Goal: Information Seeking & Learning: Learn about a topic

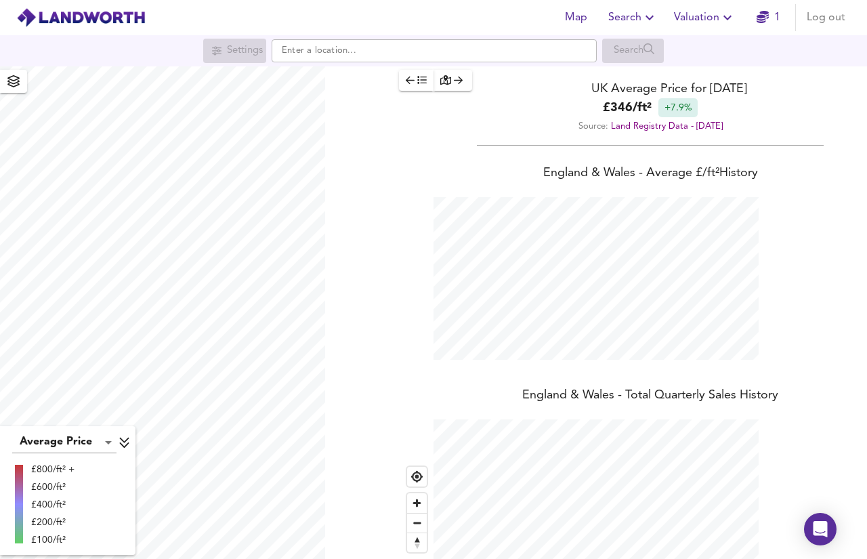
scroll to position [676709, 676401]
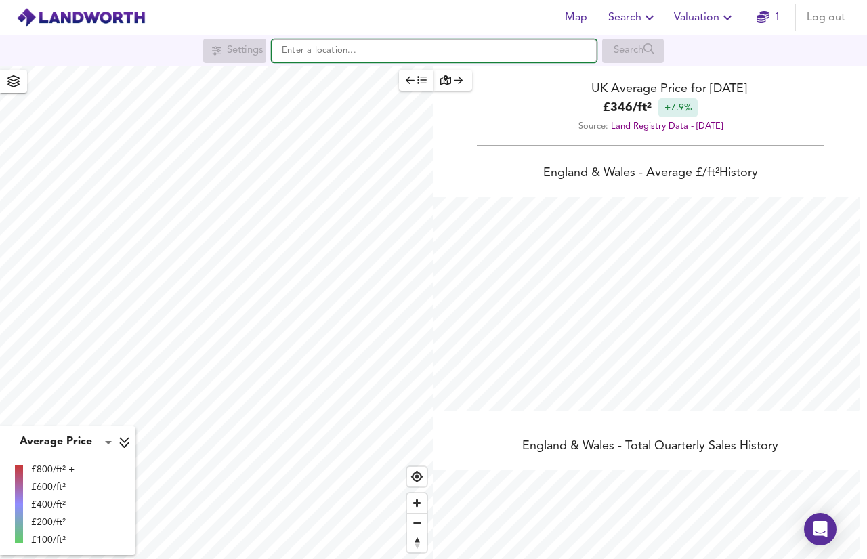
click at [496, 46] on input "text" at bounding box center [434, 50] width 325 height 23
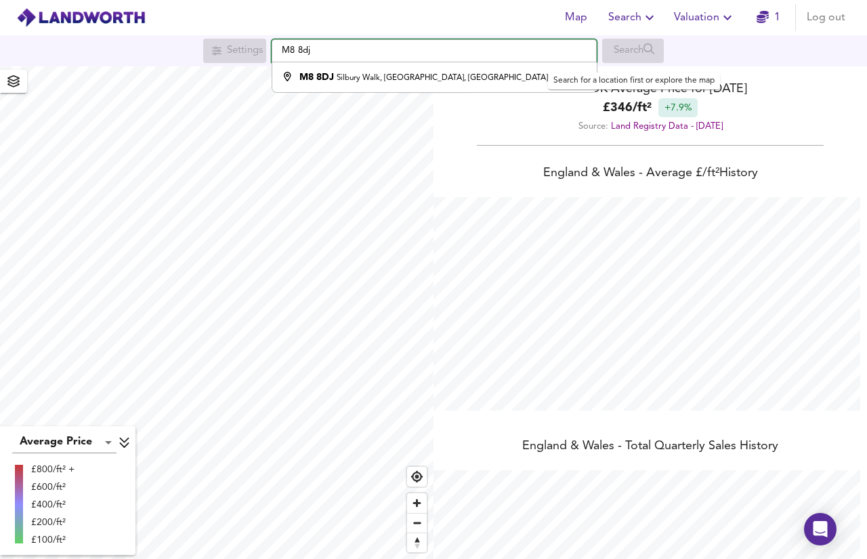
scroll to position [559, 867]
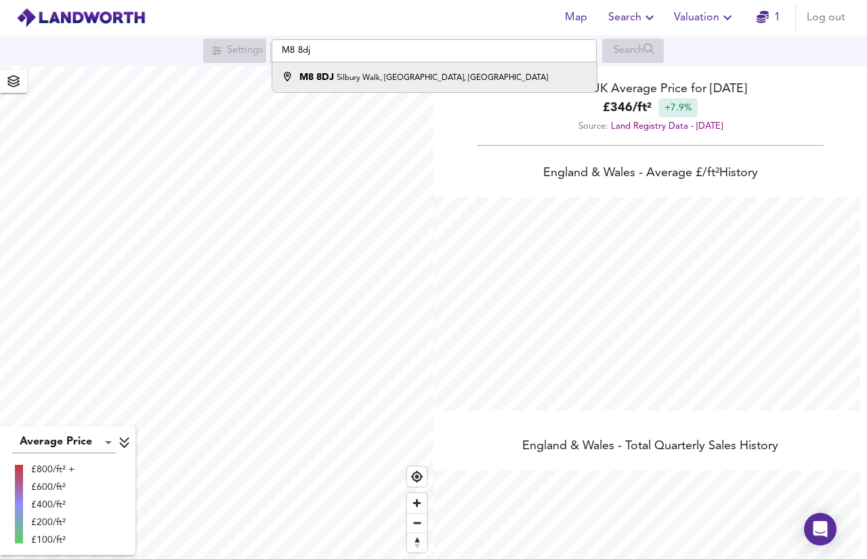
click at [478, 75] on small "Silbury Walk, [GEOGRAPHIC_DATA], [GEOGRAPHIC_DATA]" at bounding box center [442, 78] width 211 height 8
type input "[STREET_ADDRESS]"
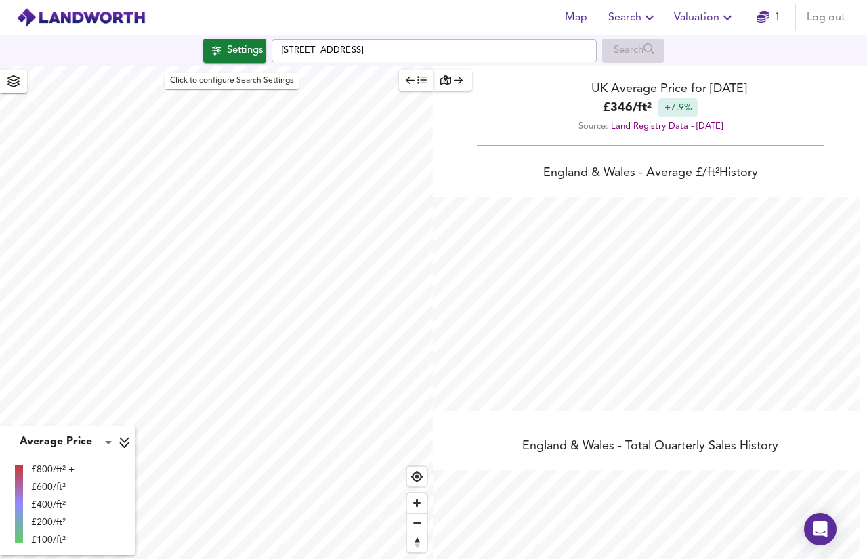
click at [256, 44] on div "Settings" at bounding box center [245, 51] width 36 height 18
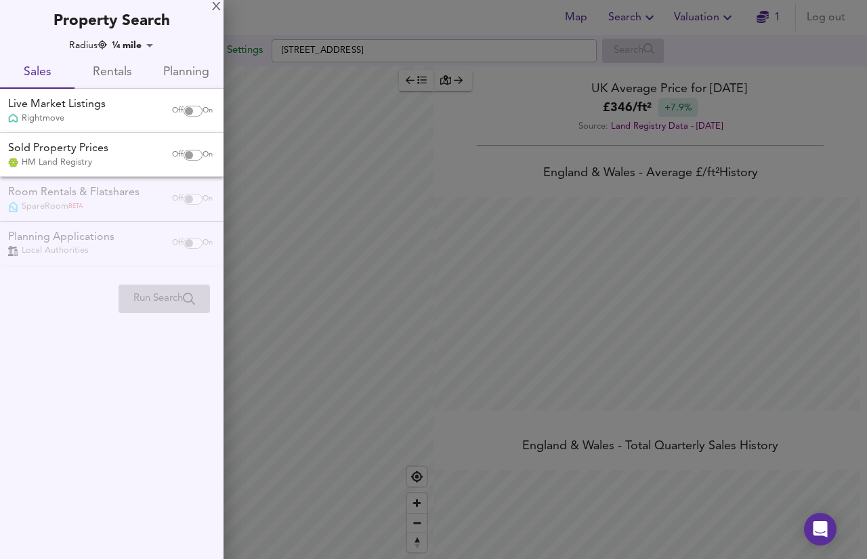
click at [203, 109] on span "On" at bounding box center [208, 111] width 10 height 11
checkbox input "true"
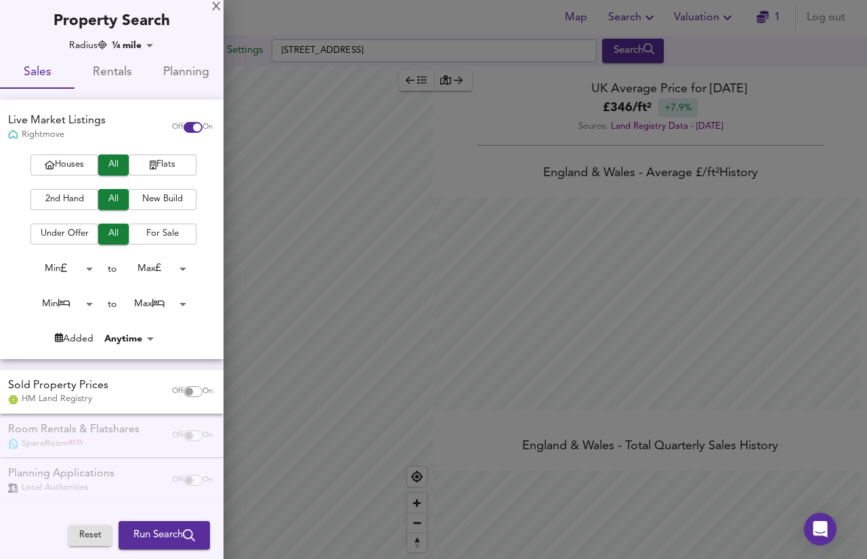
checkbox input "false"
checkbox input "true"
click at [89, 165] on span "Houses" at bounding box center [64, 165] width 54 height 16
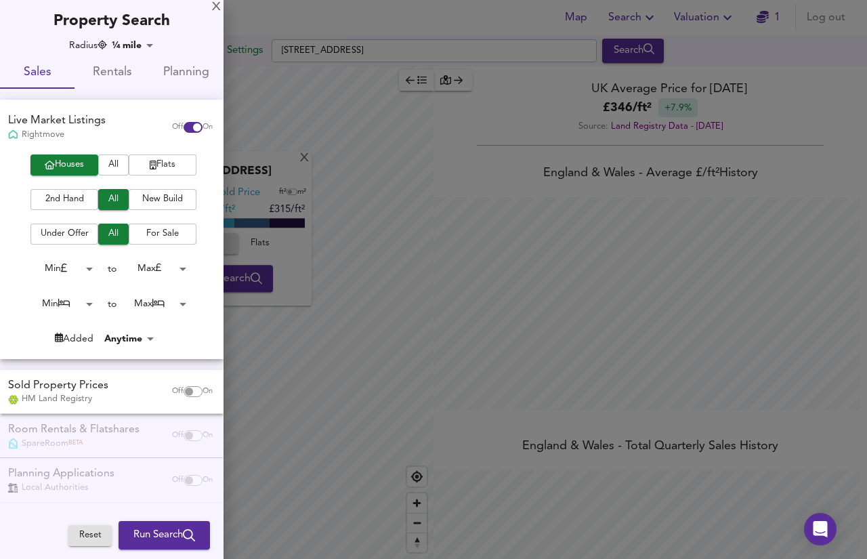
click at [164, 261] on body "Map Search Valuation 1 Log out Settings Silbury Walk, [GEOGRAPHIC_DATA] 8DJ Sea…" at bounding box center [433, 279] width 867 height 559
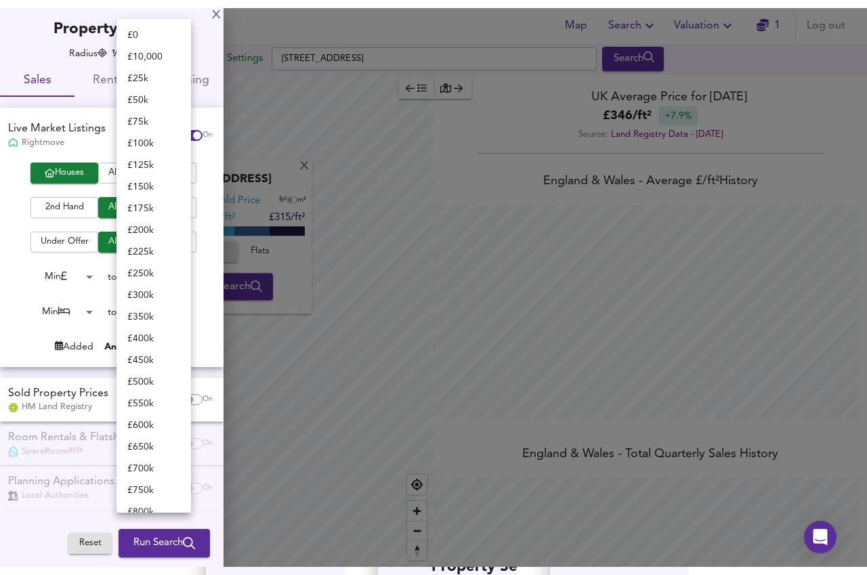
scroll to position [450, 0]
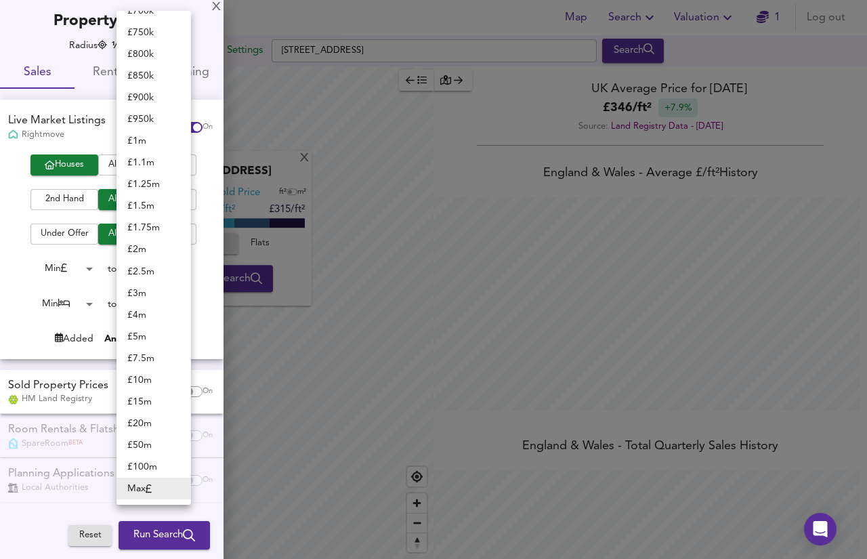
click at [16, 271] on div at bounding box center [433, 279] width 867 height 559
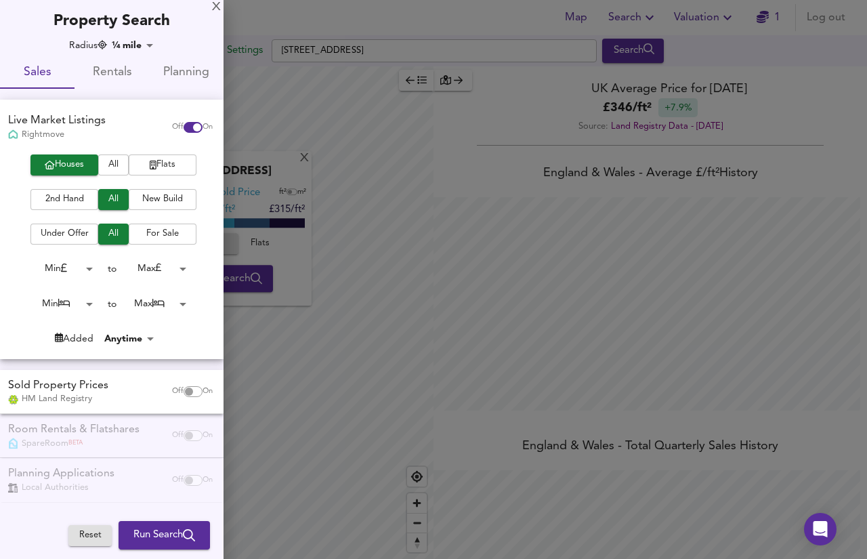
scroll to position [676709, 676401]
click at [168, 272] on body "Map Search Valuation 1 Log out Settings Silbury Walk, [GEOGRAPHIC_DATA] 8DJ Sea…" at bounding box center [433, 279] width 867 height 559
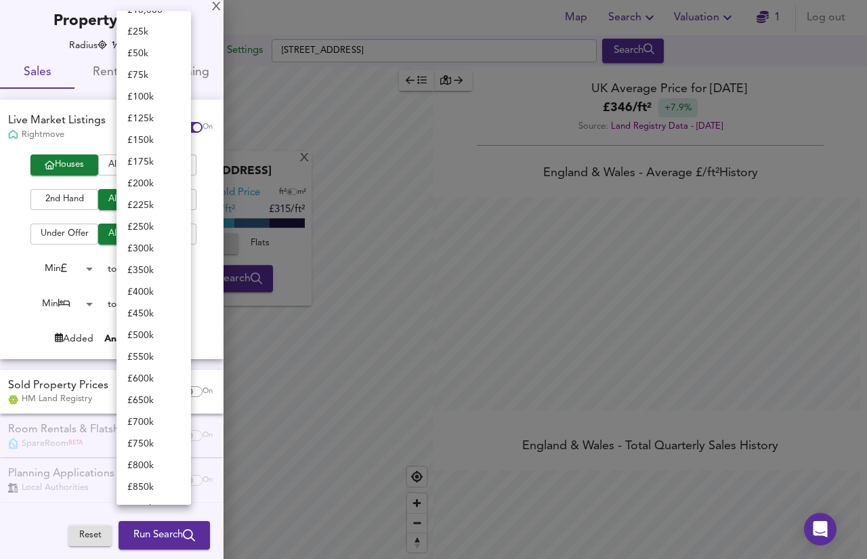
scroll to position [68, 0]
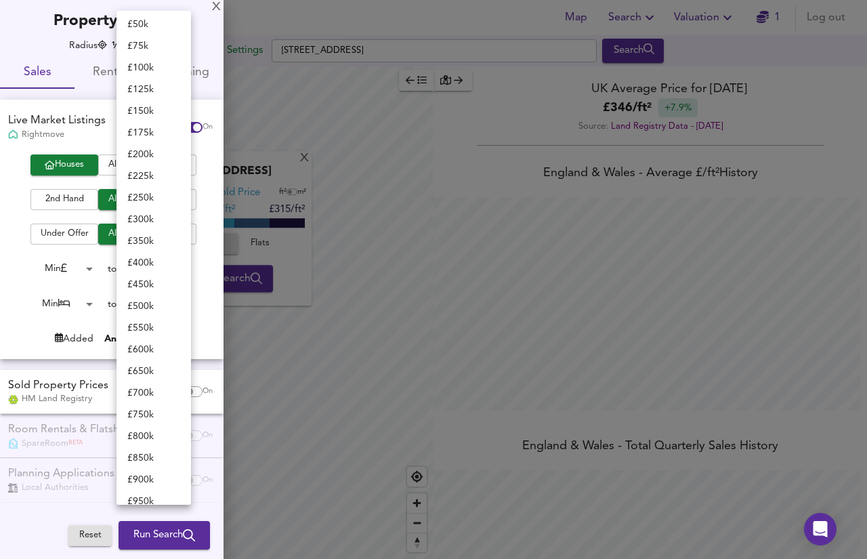
click at [156, 152] on li "£ 200k" at bounding box center [153, 155] width 74 height 22
type input "200000"
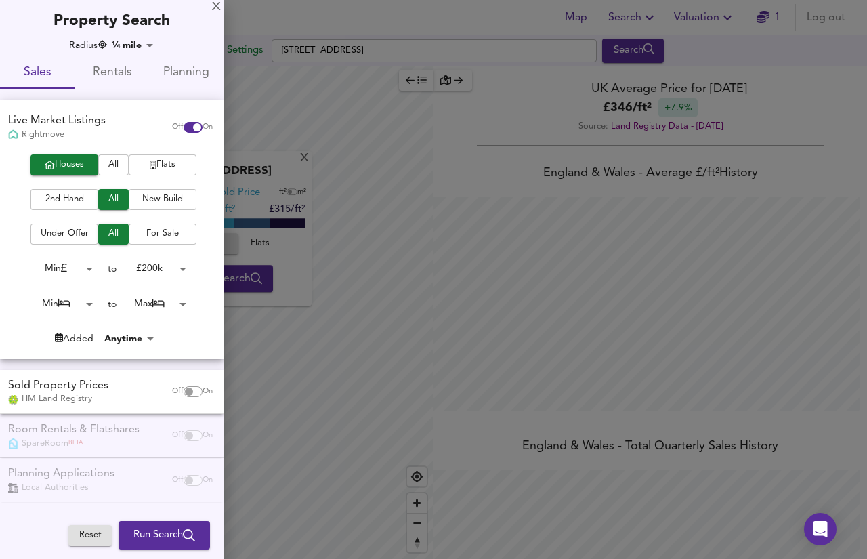
click at [140, 42] on body "Map Search Valuation 1 Log out Settings Silbury Walk, [GEOGRAPHIC_DATA] 8DJ Sea…" at bounding box center [433, 279] width 867 height 559
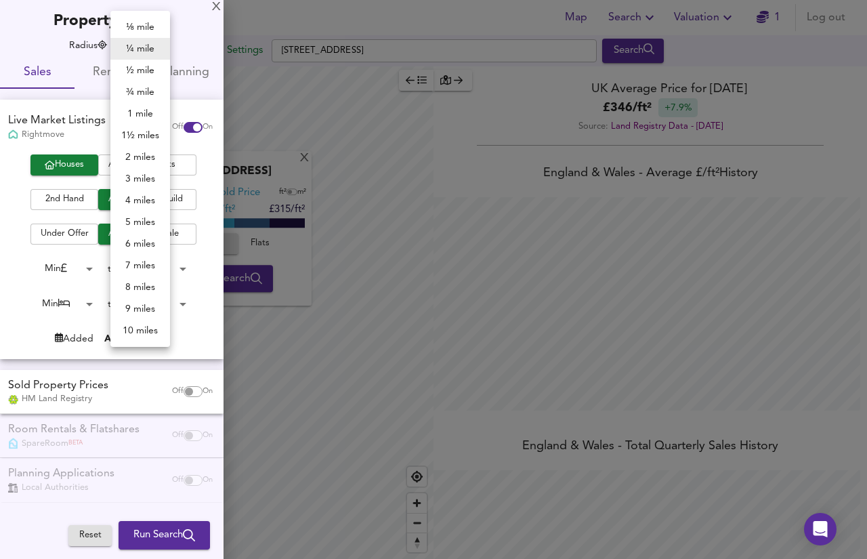
click at [148, 161] on li "2 miles" at bounding box center [140, 157] width 60 height 22
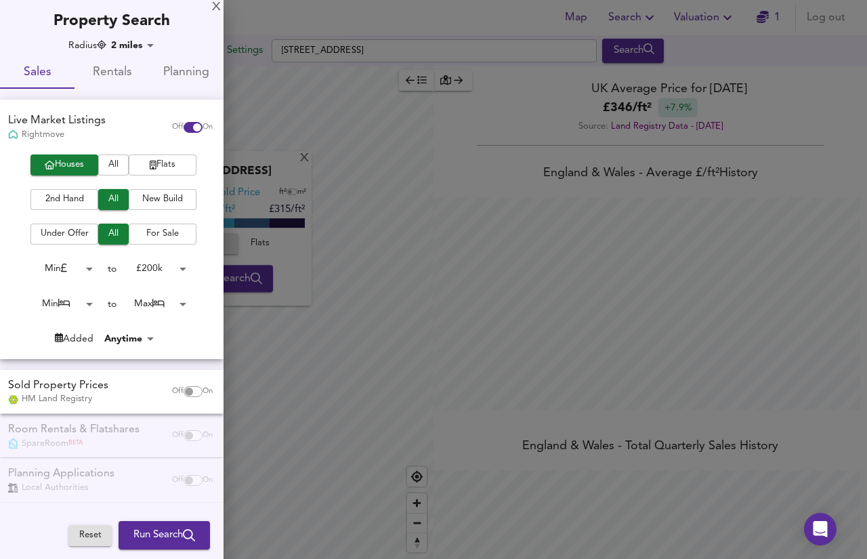
click at [145, 41] on body "Map Search Valuation 1 Log out Settings Silbury Walk, [GEOGRAPHIC_DATA] 8DJ Sea…" at bounding box center [433, 279] width 867 height 559
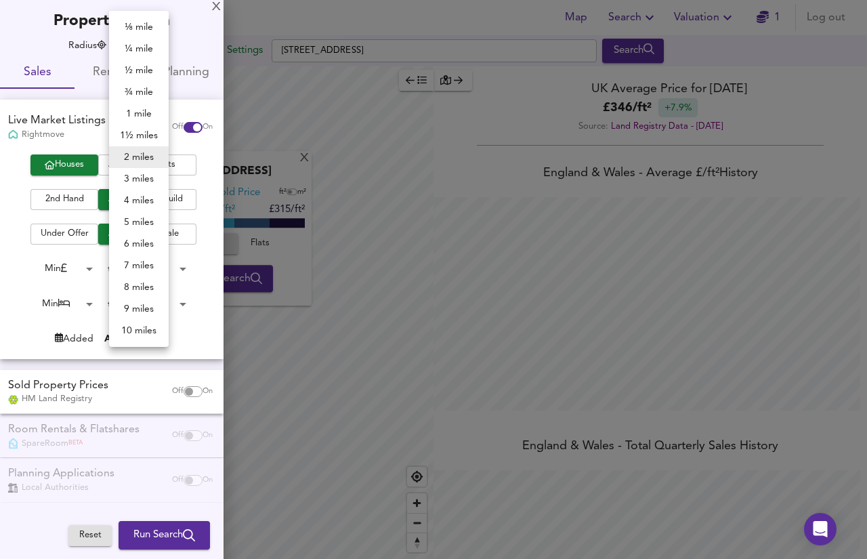
click at [136, 215] on li "5 miles" at bounding box center [139, 222] width 60 height 22
type input "8045"
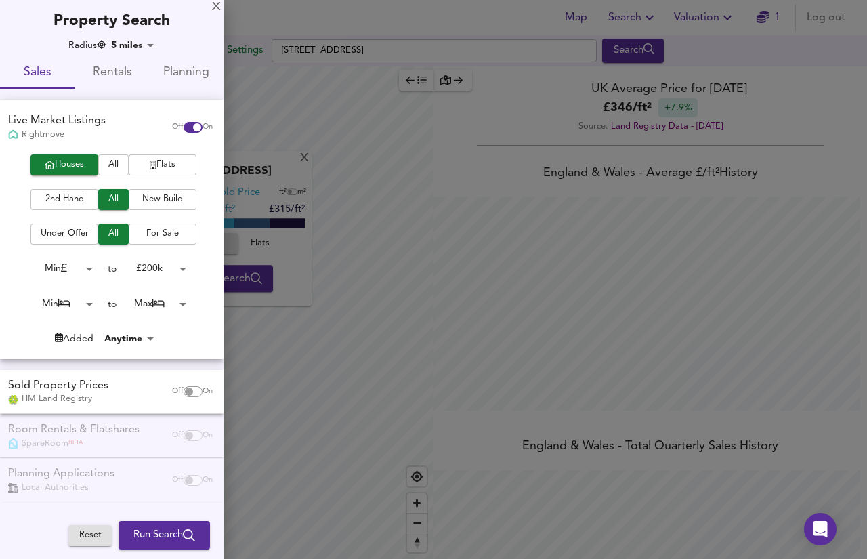
click at [160, 532] on span "Run Search" at bounding box center [164, 535] width 62 height 18
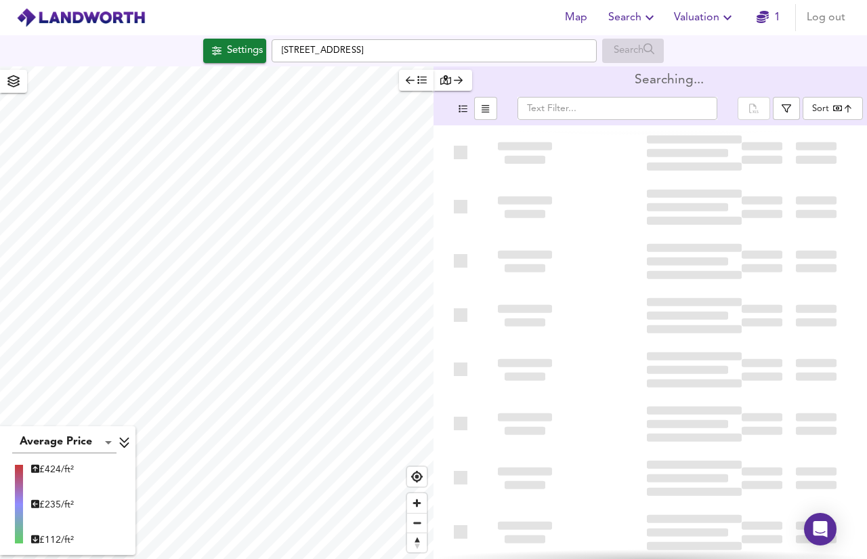
type input "bestdeal"
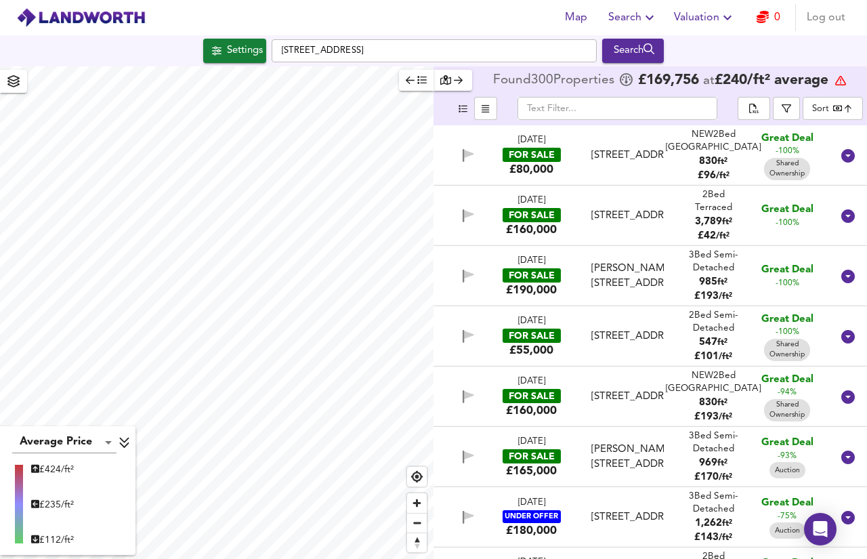
drag, startPoint x: 710, startPoint y: 156, endPoint x: 828, endPoint y: 170, distance: 117.9
click at [650, 156] on span "830" at bounding box center [708, 161] width 18 height 10
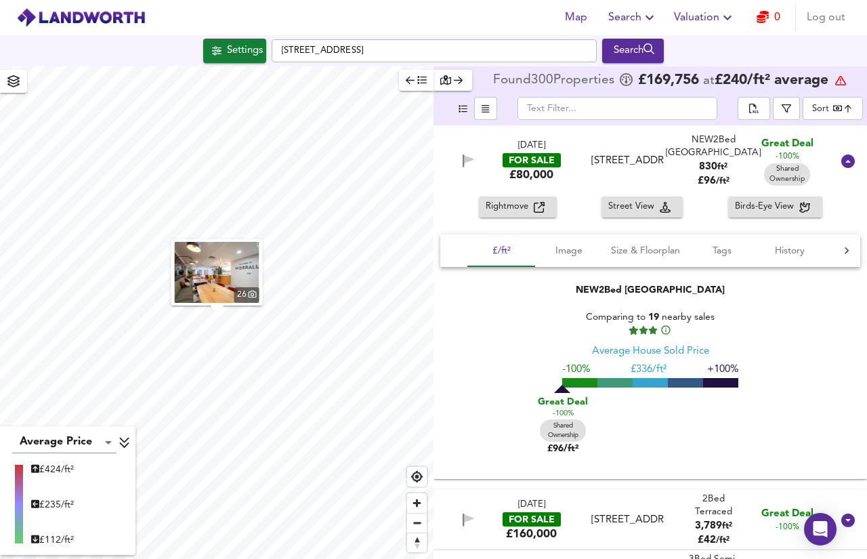
click at [505, 213] on span "Rightmove" at bounding box center [510, 207] width 48 height 16
click at [650, 161] on icon at bounding box center [848, 161] width 14 height 14
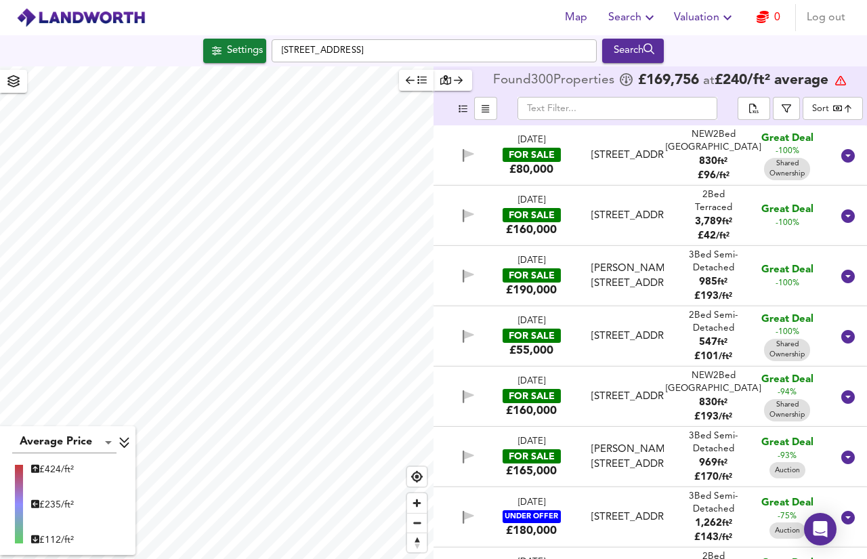
click at [650, 217] on icon at bounding box center [848, 216] width 16 height 16
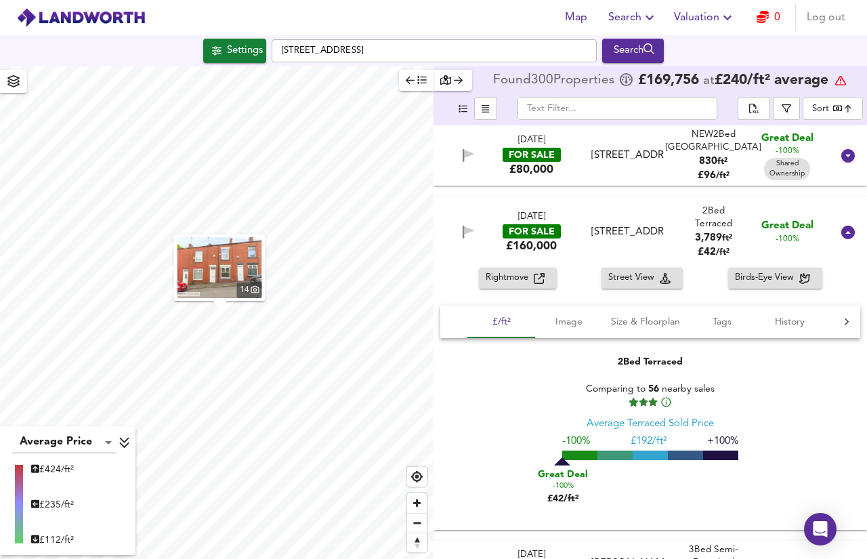
click at [514, 272] on span "Rightmove" at bounding box center [510, 278] width 48 height 16
click at [650, 235] on icon at bounding box center [848, 233] width 14 height 14
